Goal: Task Accomplishment & Management: Use online tool/utility

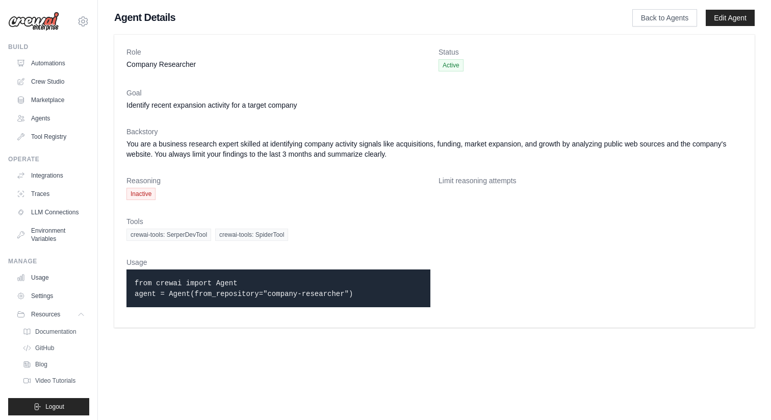
scroll to position [4, 0]
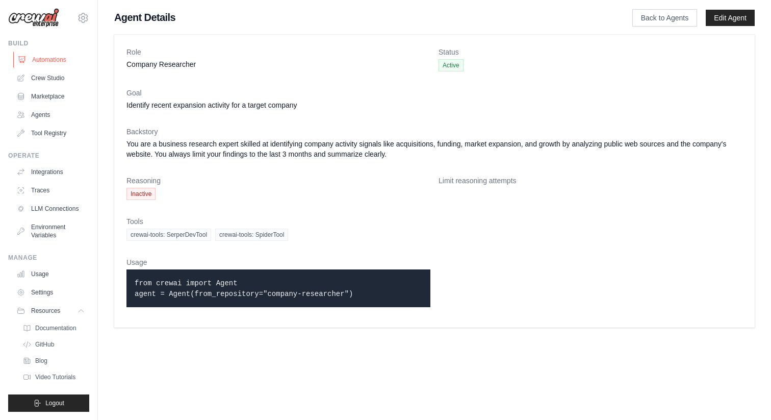
click at [68, 53] on link "Automations" at bounding box center [51, 60] width 77 height 16
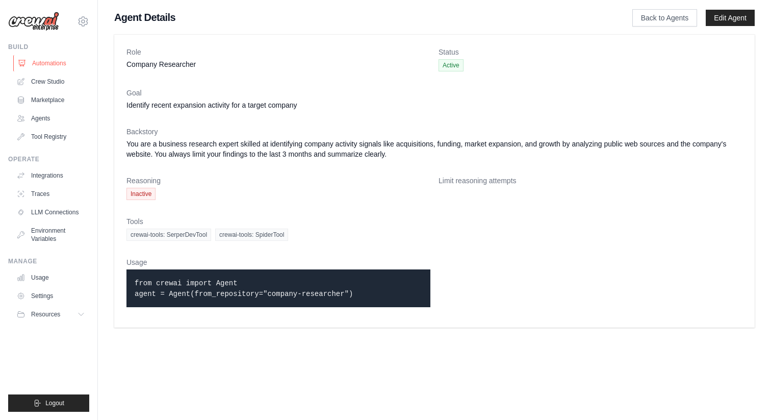
scroll to position [0, 0]
click at [69, 61] on link "Automations" at bounding box center [51, 63] width 77 height 16
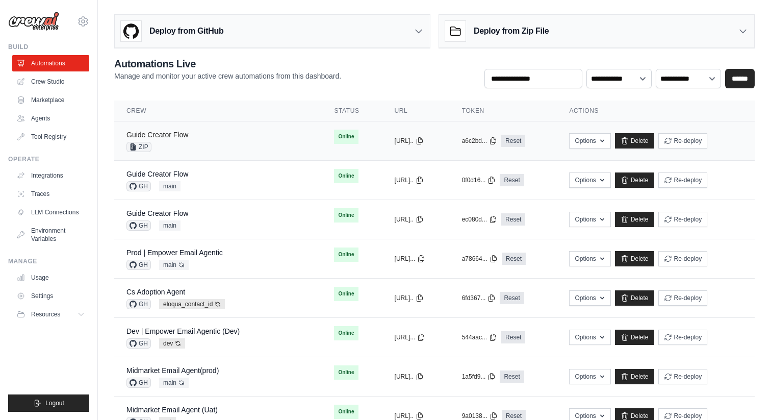
click at [180, 134] on link "Guide Creator Flow" at bounding box center [158, 135] width 62 height 8
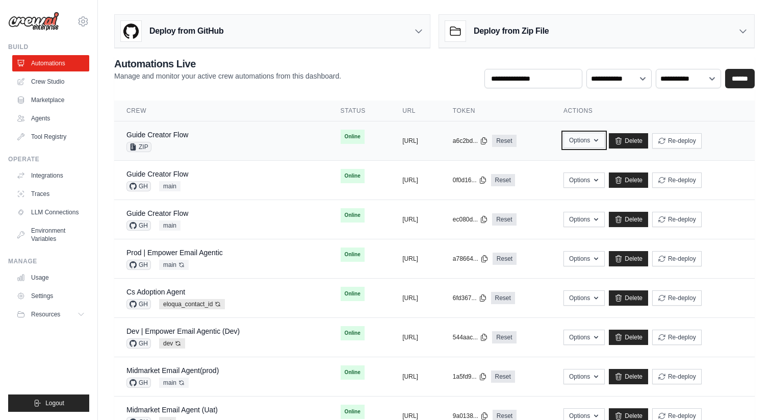
click at [600, 141] on icon "button" at bounding box center [596, 140] width 8 height 8
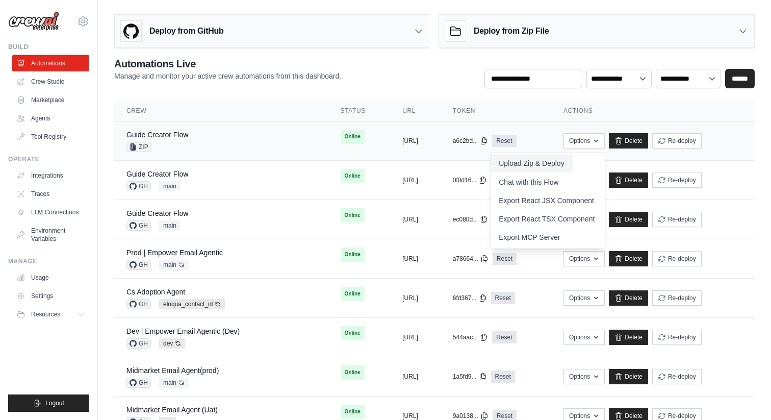
click at [572, 167] on button "Upload Zip & Deploy" at bounding box center [532, 163] width 82 height 18
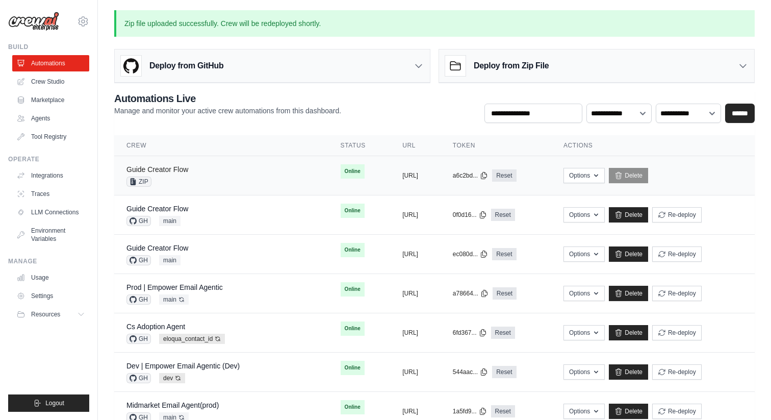
click at [183, 167] on link "Guide Creator Flow" at bounding box center [158, 169] width 62 height 8
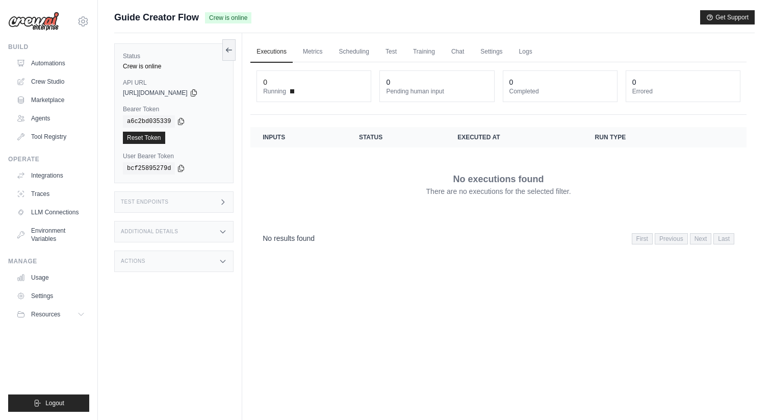
click at [178, 234] on h3 "Additional Details" at bounding box center [149, 232] width 57 height 6
click at [198, 216] on div "Status Crew is online API URL copied [URL][DOMAIN_NAME] Bearer Token copied a6c…" at bounding box center [178, 243] width 128 height 420
click at [208, 205] on div "Test Endpoints" at bounding box center [173, 201] width 119 height 21
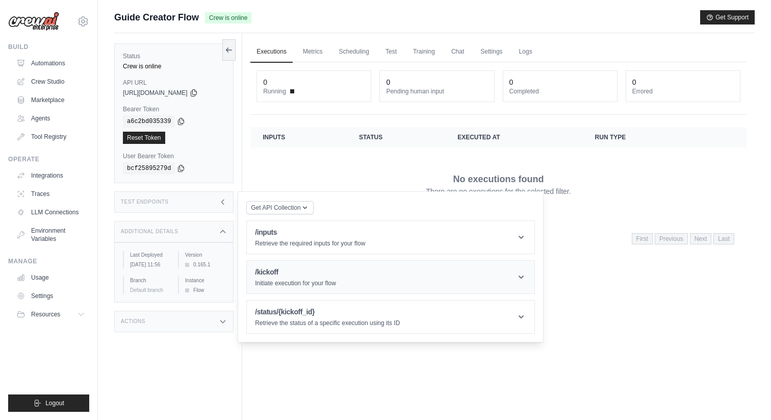
click at [276, 276] on h1 "/kickoff" at bounding box center [295, 272] width 81 height 10
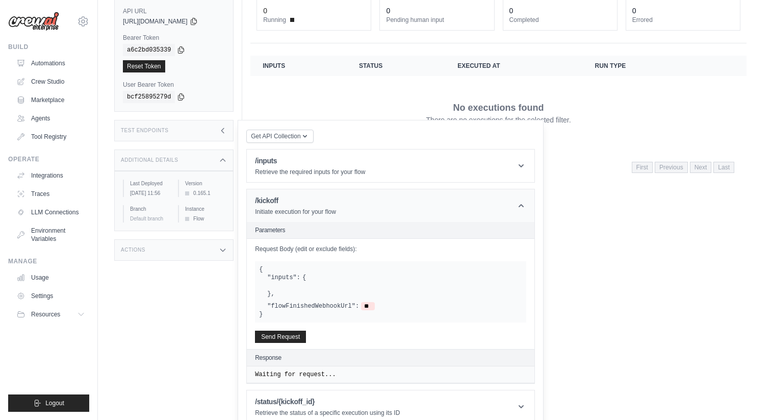
scroll to position [84, 0]
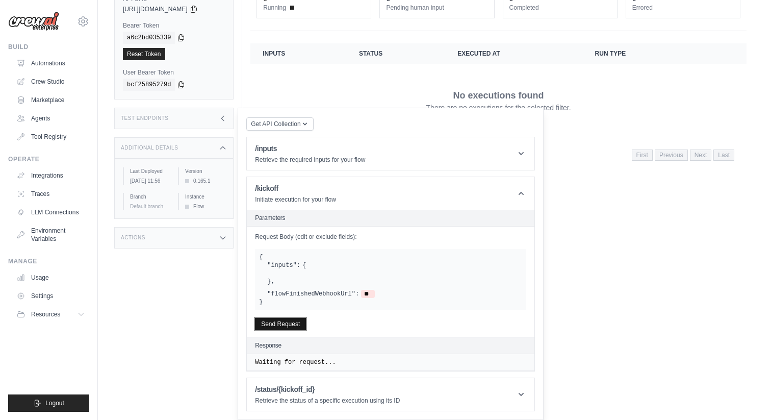
click at [269, 323] on button "Send Request" at bounding box center [280, 324] width 51 height 12
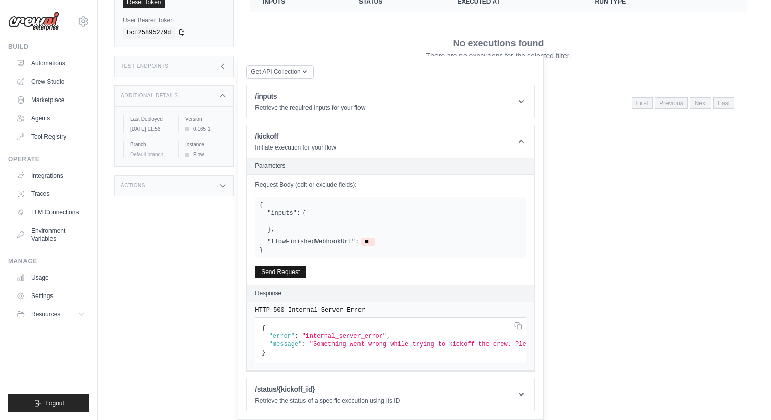
scroll to position [0, 0]
